Goal: Task Accomplishment & Management: Use online tool/utility

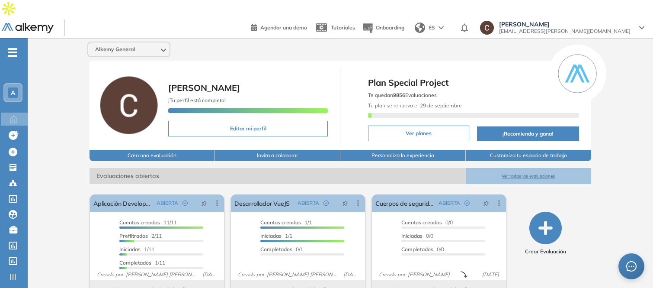
click at [8, 87] on div "A" at bounding box center [13, 92] width 10 height 10
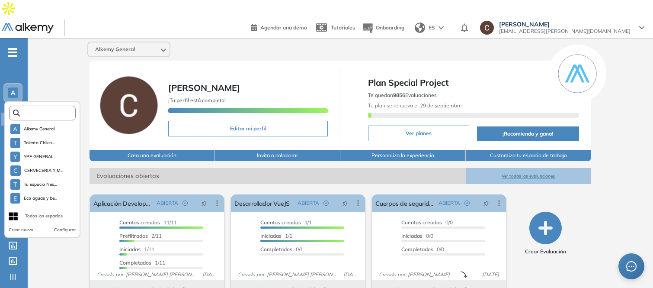
click at [32, 110] on input "text" at bounding box center [45, 113] width 50 height 6
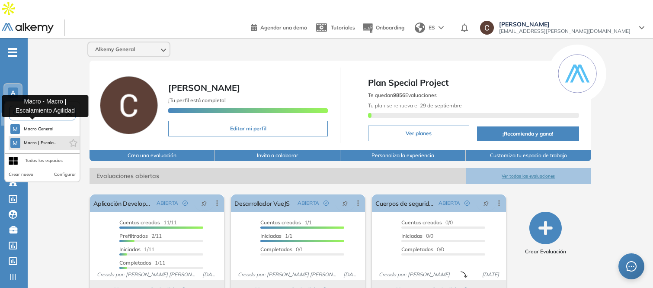
type input "*****"
click at [36, 139] on span "Macro | Escala..." at bounding box center [40, 142] width 33 height 7
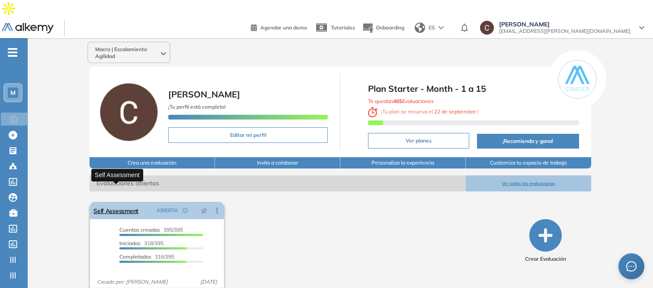
click at [107, 202] on link "Self Assessment" at bounding box center [115, 210] width 45 height 17
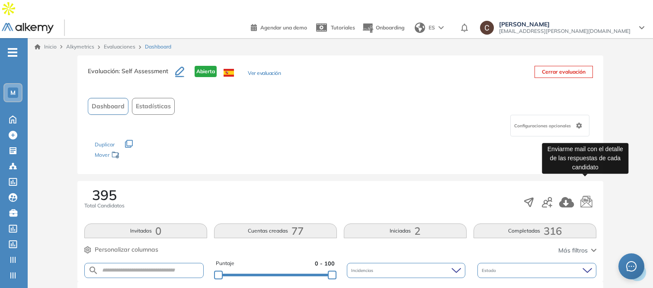
click at [589, 195] on icon "button" at bounding box center [587, 201] width 12 height 12
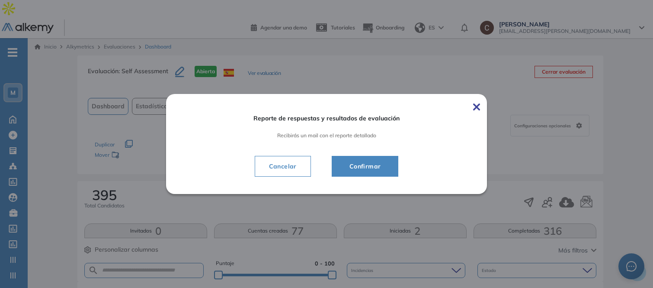
click at [387, 171] on span "Confirmar" at bounding box center [365, 166] width 45 height 10
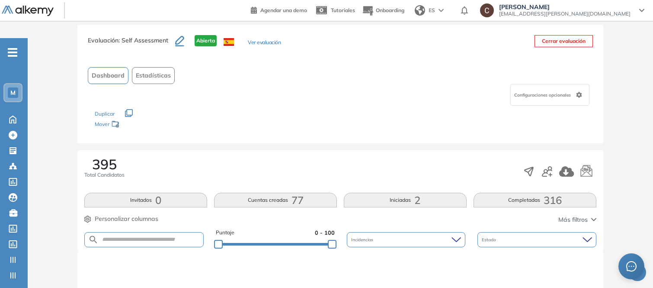
scroll to position [48, 0]
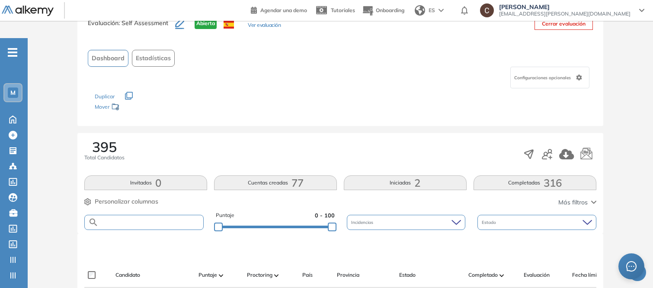
click at [131, 219] on input "text" at bounding box center [151, 222] width 105 height 6
paste input "**********"
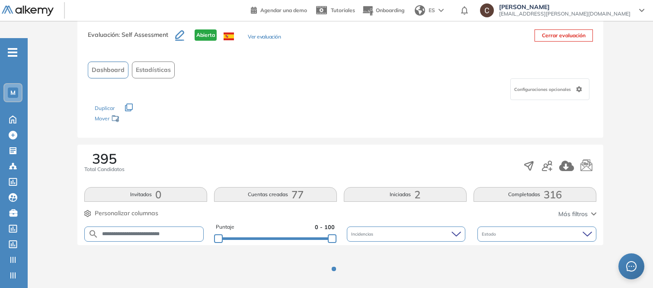
scroll to position [144, 0]
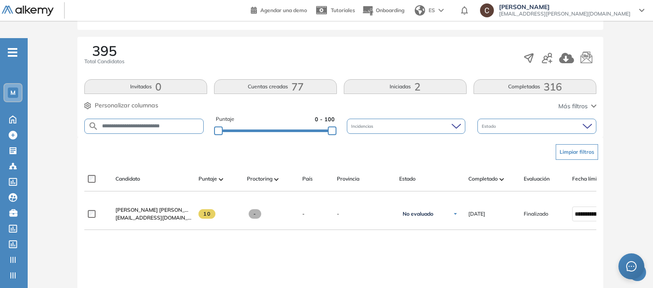
click at [150, 123] on input "**********" at bounding box center [151, 126] width 105 height 6
paste input "text"
type input "**********"
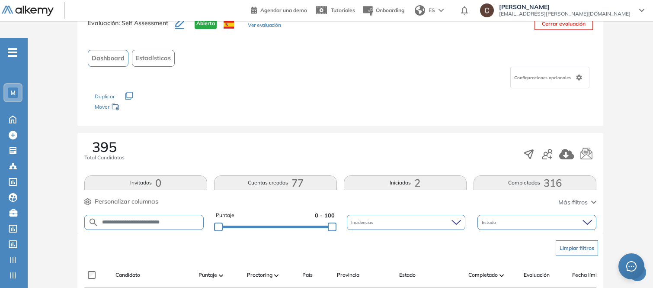
scroll to position [96, 0]
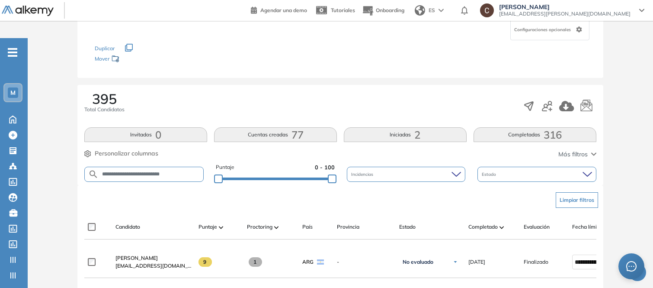
click at [421, 127] on button "Iniciadas 2" at bounding box center [405, 134] width 123 height 15
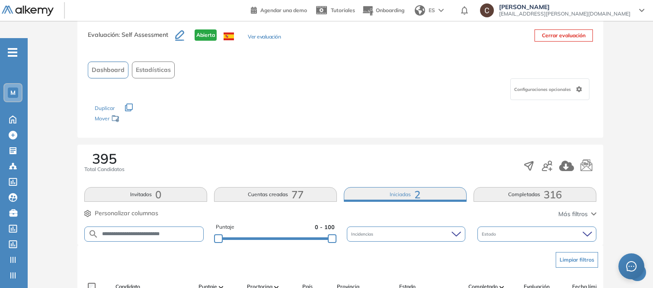
scroll to position [71, 0]
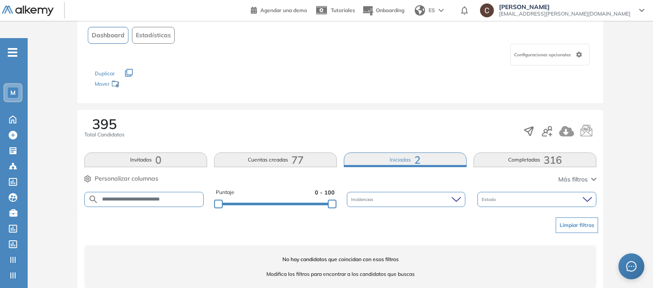
click at [141, 152] on button "Invitados 0" at bounding box center [145, 159] width 123 height 15
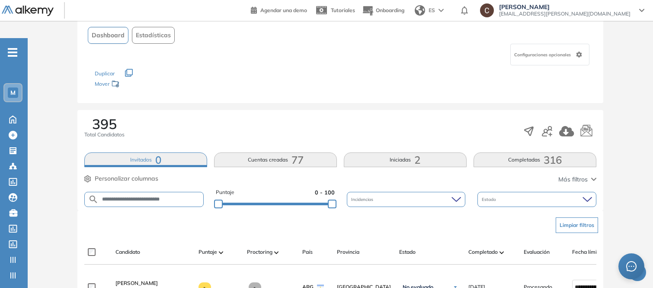
click at [542, 152] on button "Completadas 316" at bounding box center [535, 159] width 123 height 15
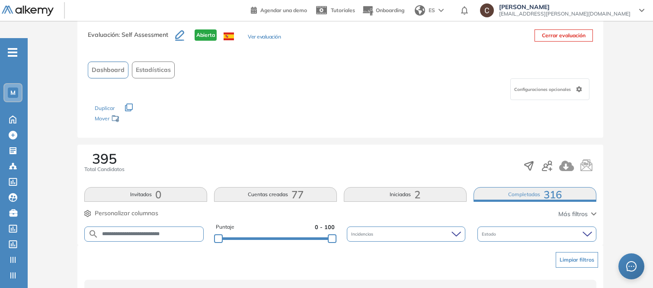
scroll to position [0, 0]
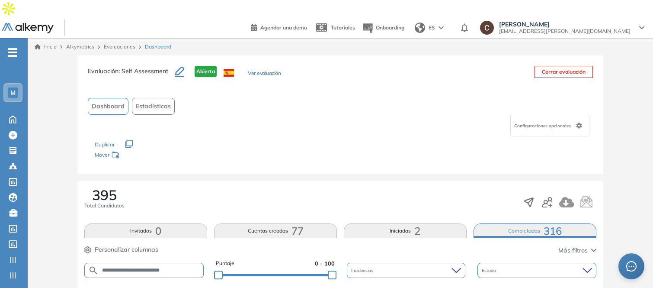
click at [125, 43] on link "Evaluaciones" at bounding box center [120, 46] width 32 height 6
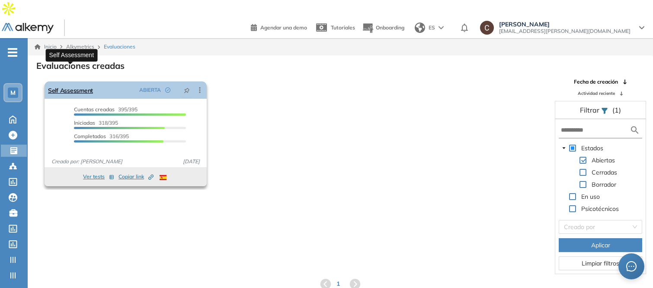
click at [91, 81] on link "Self Assessment" at bounding box center [70, 89] width 45 height 17
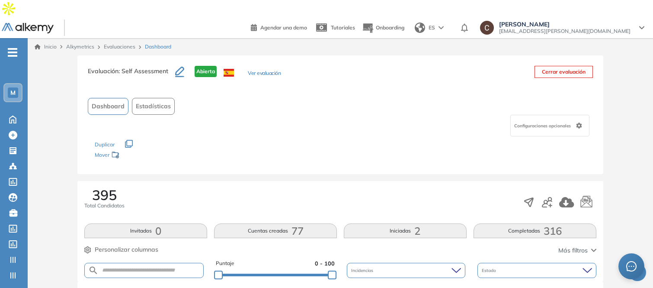
scroll to position [96, 0]
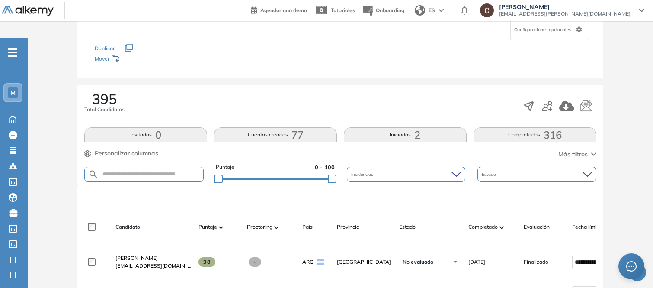
click at [544, 135] on span "316" at bounding box center [553, 135] width 18 height 0
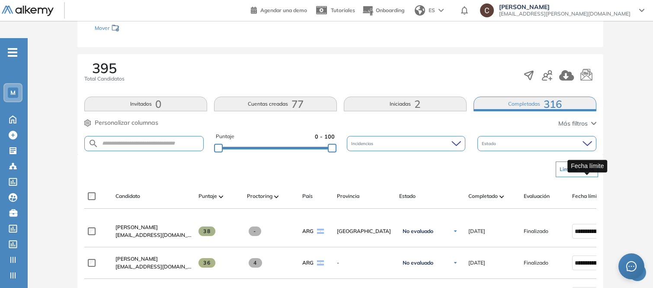
scroll to position [144, 0]
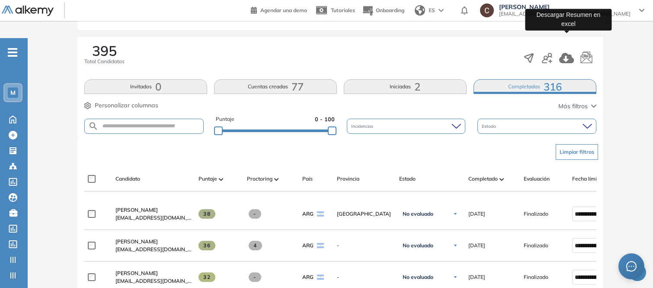
click at [570, 53] on icon "button" at bounding box center [566, 58] width 15 height 10
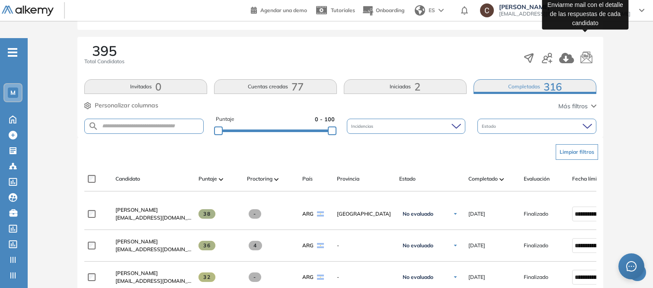
click at [590, 51] on icon "button" at bounding box center [587, 57] width 12 height 12
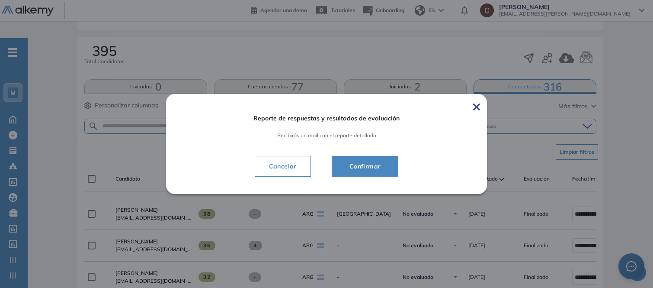
click at [352, 164] on span "Confirmar" at bounding box center [365, 166] width 45 height 10
